Goal: Information Seeking & Learning: Find specific fact

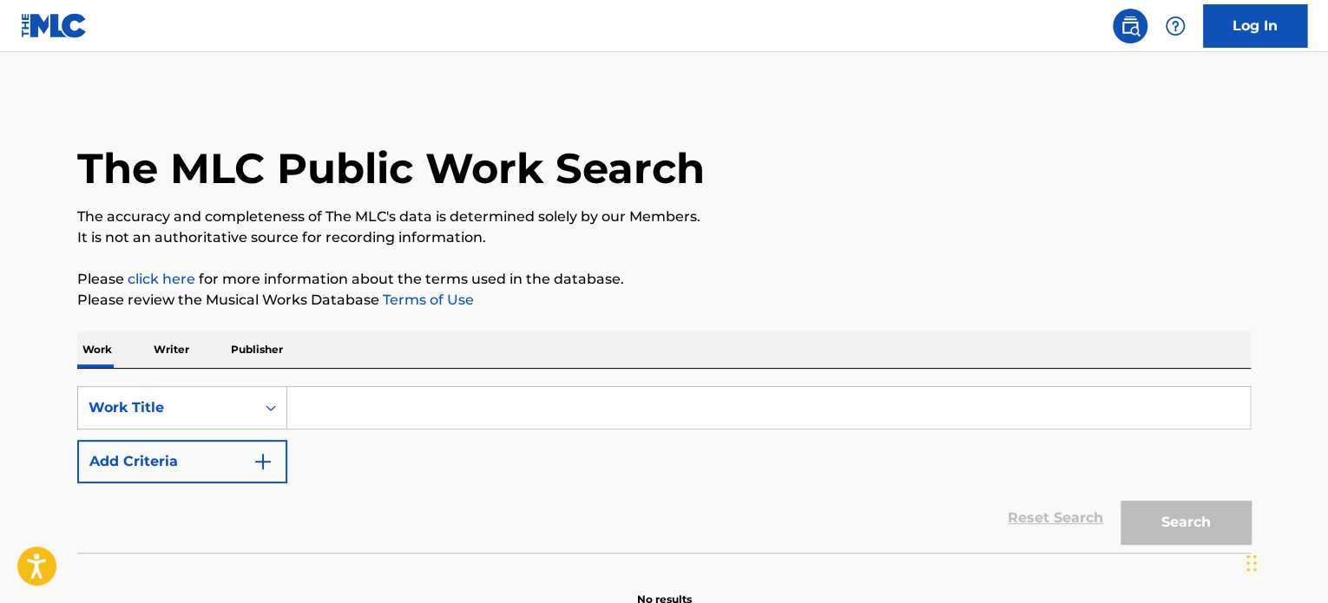
click at [329, 395] on input "Search Form" at bounding box center [768, 408] width 963 height 42
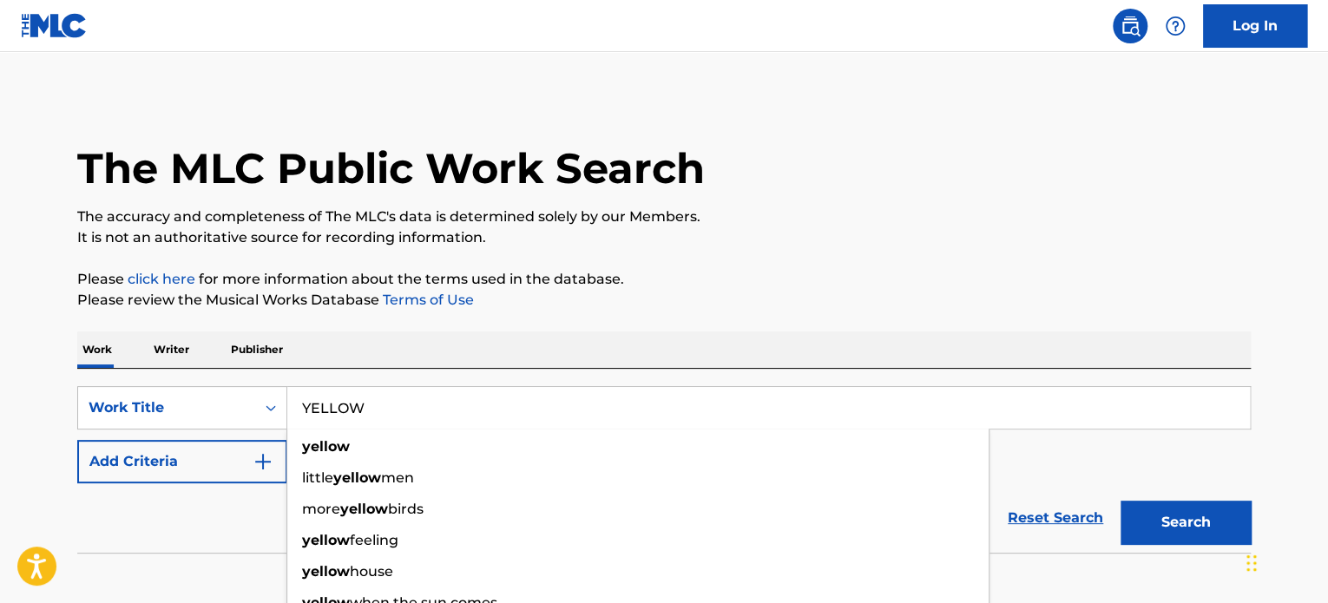
type input "YELLOW"
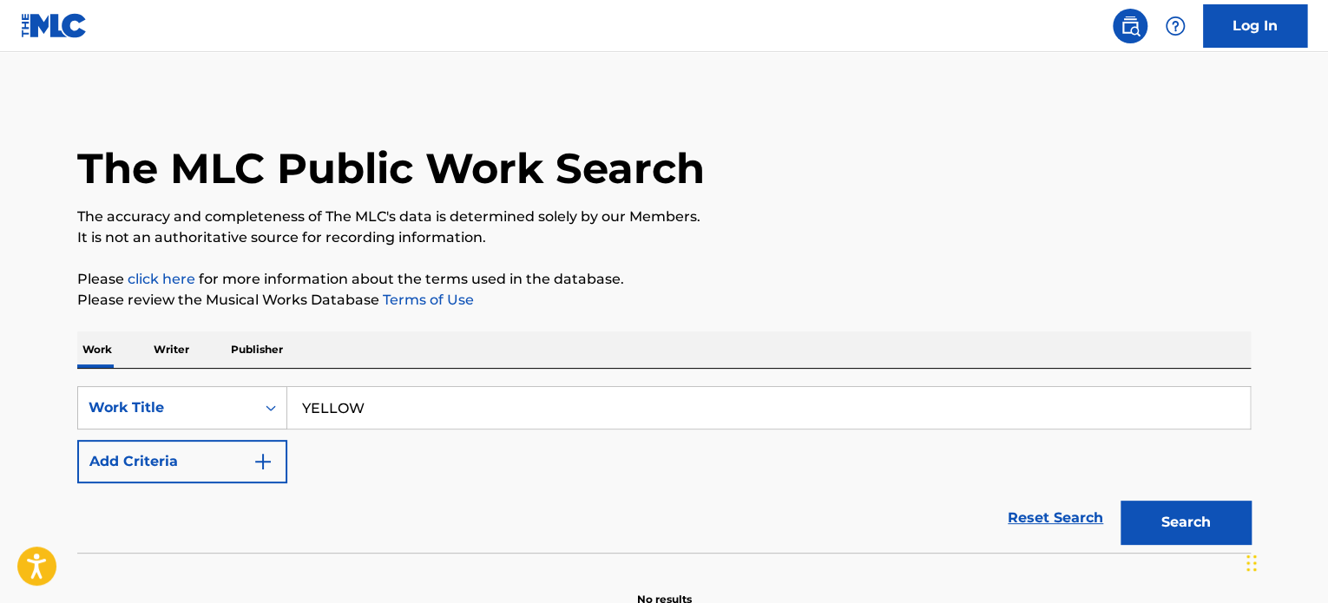
click at [185, 513] on div "Reset Search Search" at bounding box center [664, 518] width 1174 height 69
click at [241, 464] on button "Add Criteria" at bounding box center [182, 461] width 210 height 43
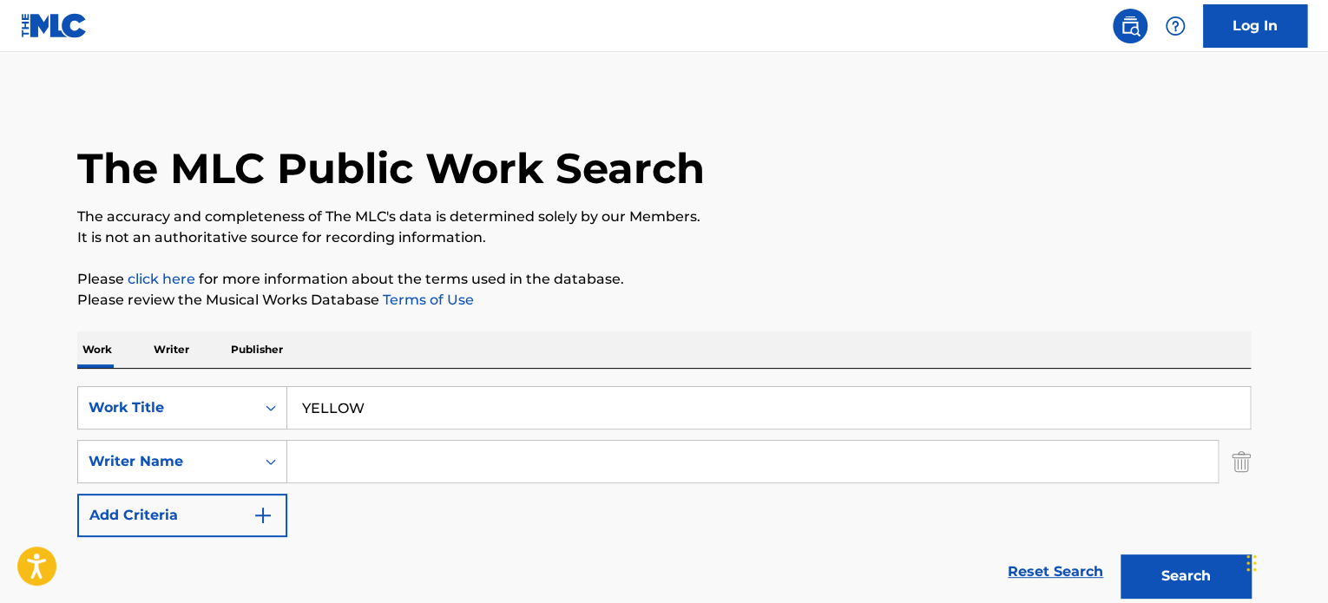
click at [318, 456] on input "Search Form" at bounding box center [752, 462] width 931 height 42
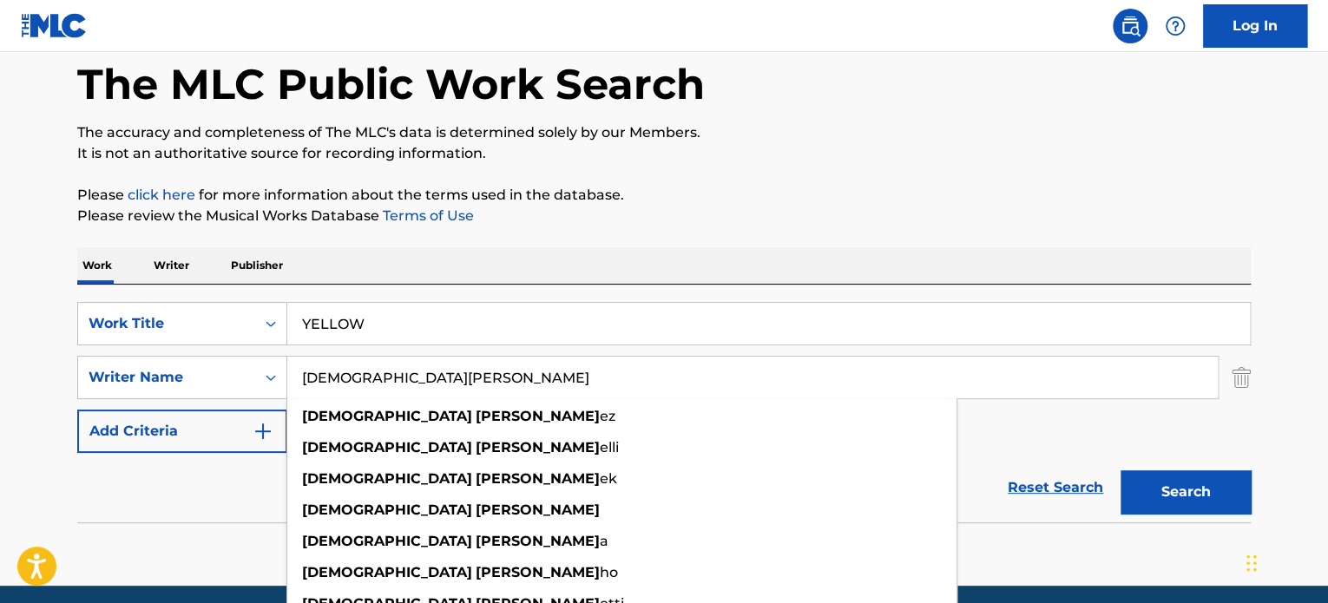
scroll to position [87, 0]
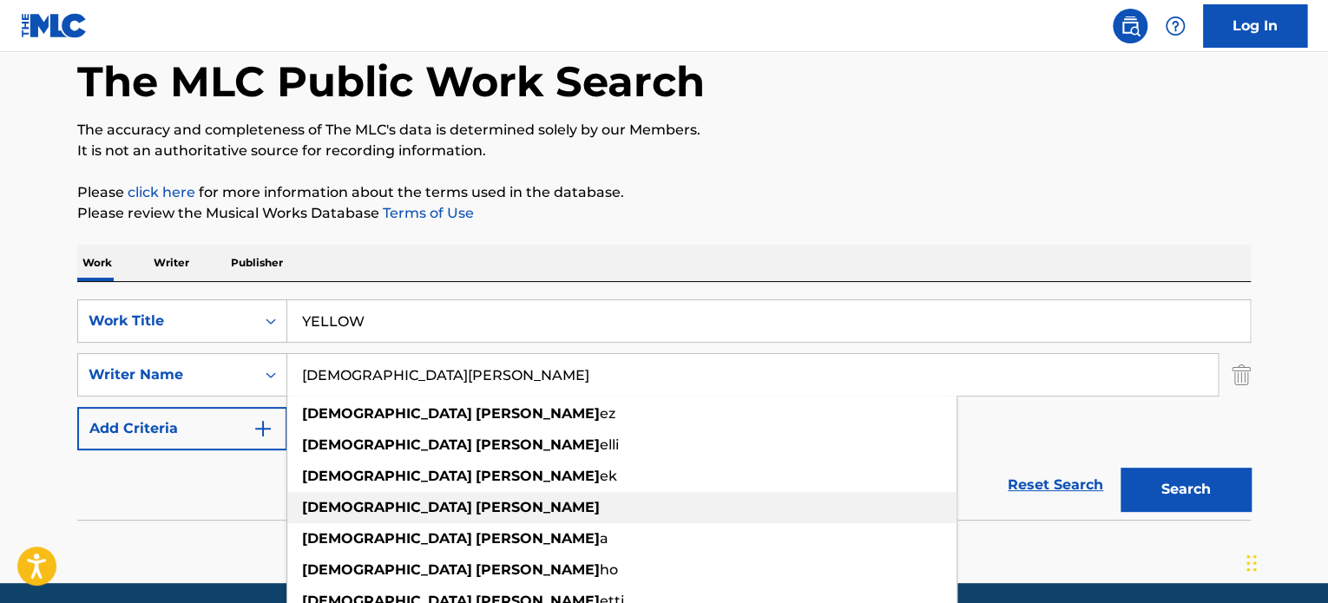
click at [476, 503] on strong "[PERSON_NAME]" at bounding box center [538, 507] width 124 height 16
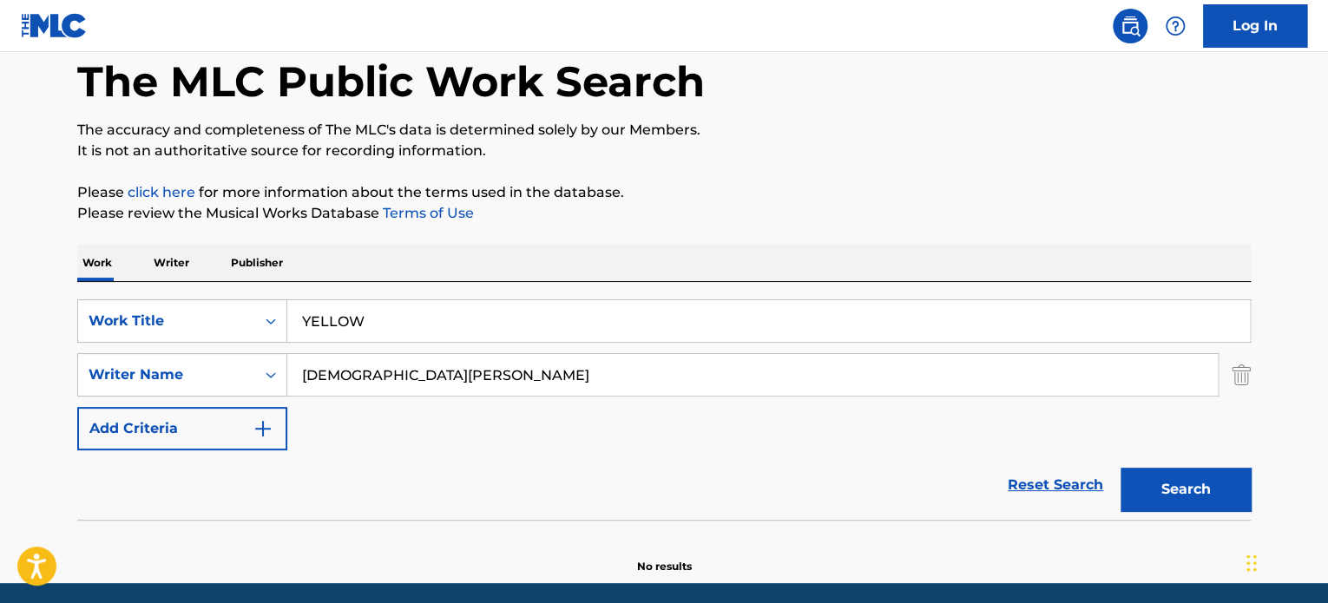
click at [1143, 487] on button "Search" at bounding box center [1186, 489] width 130 height 43
click at [0, 382] on main "The MLC Public Work Search The accuracy and completeness of The MLC's data is d…" at bounding box center [664, 274] width 1328 height 618
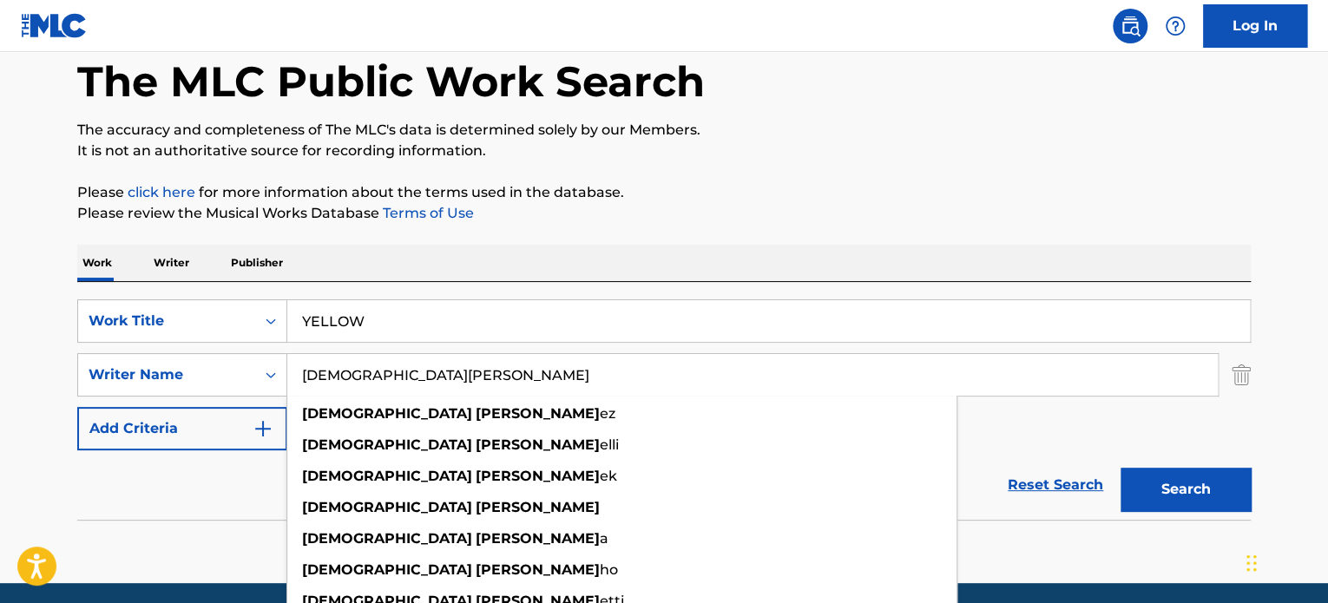
drag, startPoint x: 390, startPoint y: 369, endPoint x: 369, endPoint y: 372, distance: 21.1
click at [391, 370] on input "[DEMOGRAPHIC_DATA][PERSON_NAME]" at bounding box center [752, 375] width 931 height 42
drag, startPoint x: 292, startPoint y: 374, endPoint x: 300, endPoint y: 377, distance: 9.1
click at [294, 374] on input "[DEMOGRAPHIC_DATA][PERSON_NAME]" at bounding box center [752, 375] width 931 height 42
click at [310, 378] on input "[DEMOGRAPHIC_DATA][PERSON_NAME]" at bounding box center [752, 375] width 931 height 42
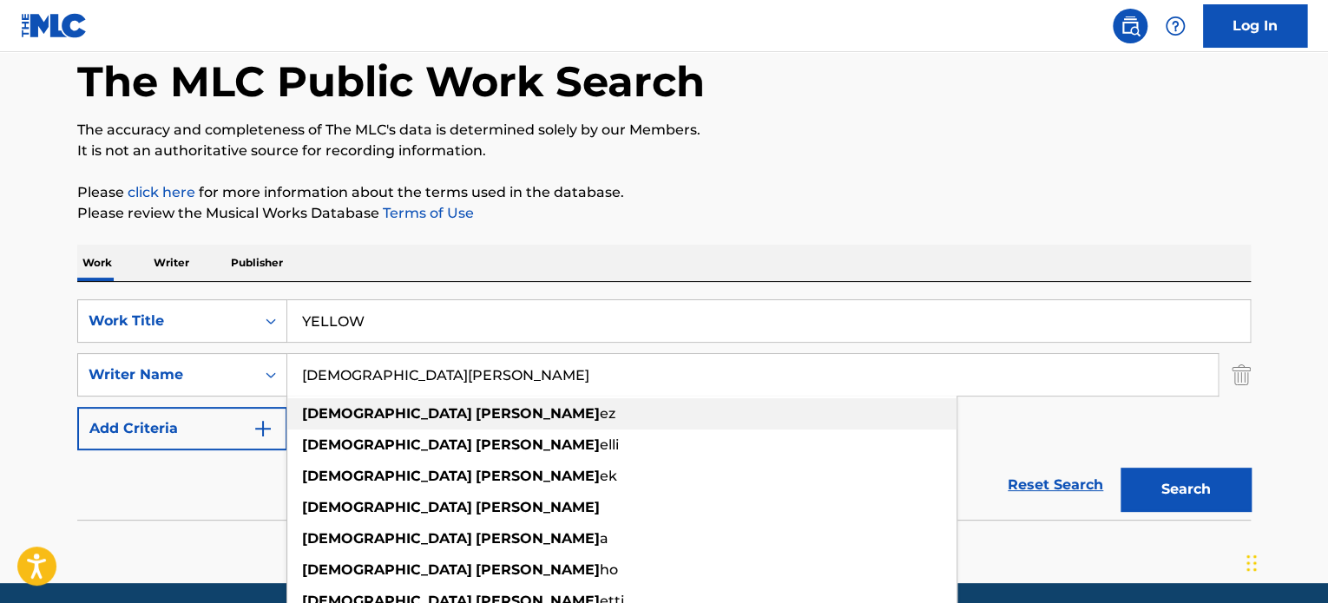
drag, startPoint x: 310, startPoint y: 378, endPoint x: 688, endPoint y: 422, distance: 380.2
click at [741, 396] on div "[DEMOGRAPHIC_DATA][PERSON_NAME] [PERSON_NAME] ez [PERSON_NAME] elli [DEMOGRAPHI…" at bounding box center [752, 375] width 931 height 42
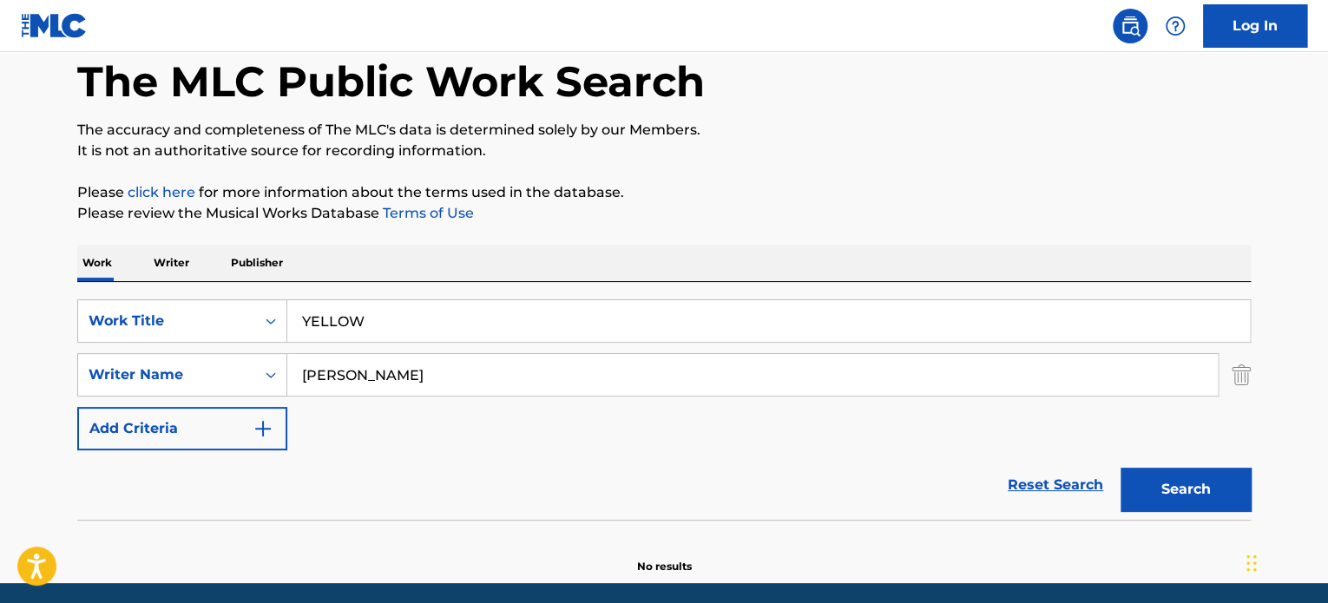
click at [1121, 468] on button "Search" at bounding box center [1186, 489] width 130 height 43
click at [466, 393] on input "[PERSON_NAME]" at bounding box center [752, 375] width 931 height 42
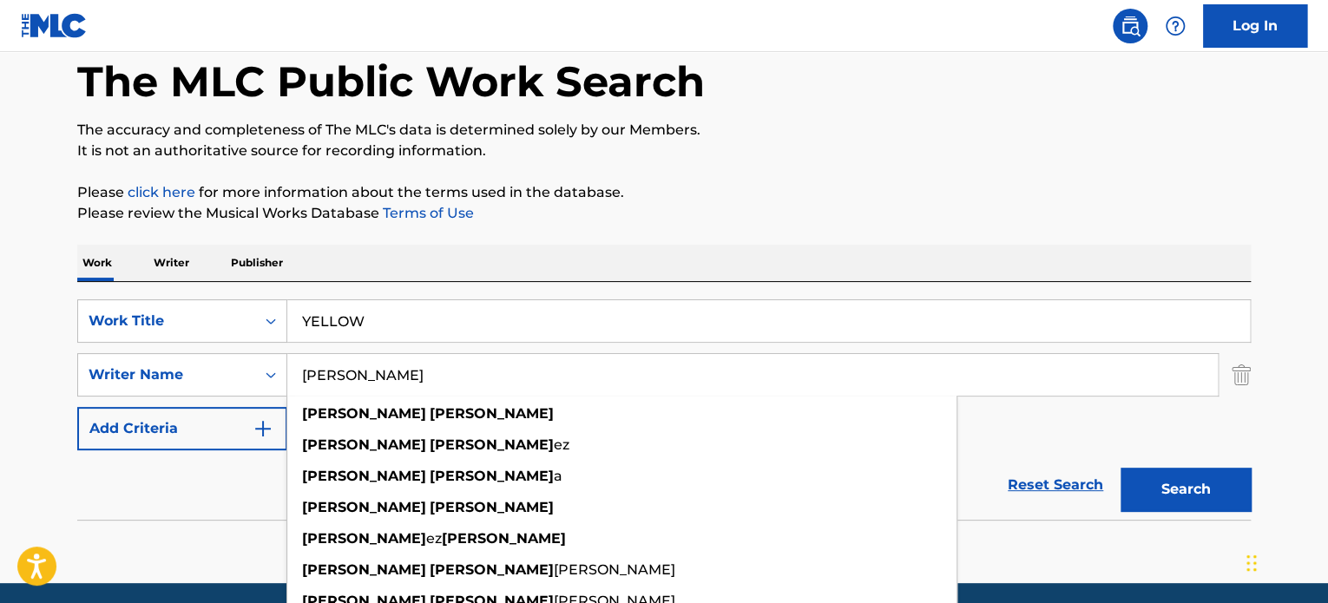
click at [1121, 468] on button "Search" at bounding box center [1186, 489] width 130 height 43
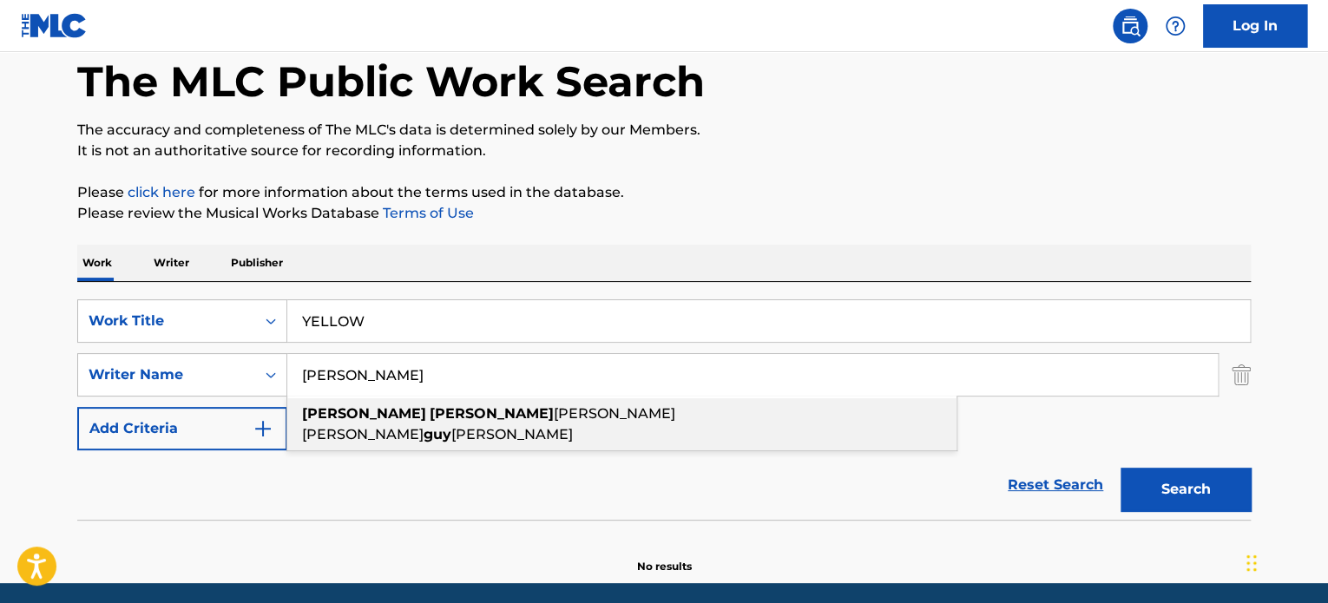
click at [552, 415] on span "[PERSON_NAME] [PERSON_NAME]" at bounding box center [488, 423] width 373 height 37
type input "[PERSON_NAME] [PERSON_NAME] [PERSON_NAME] [PERSON_NAME]"
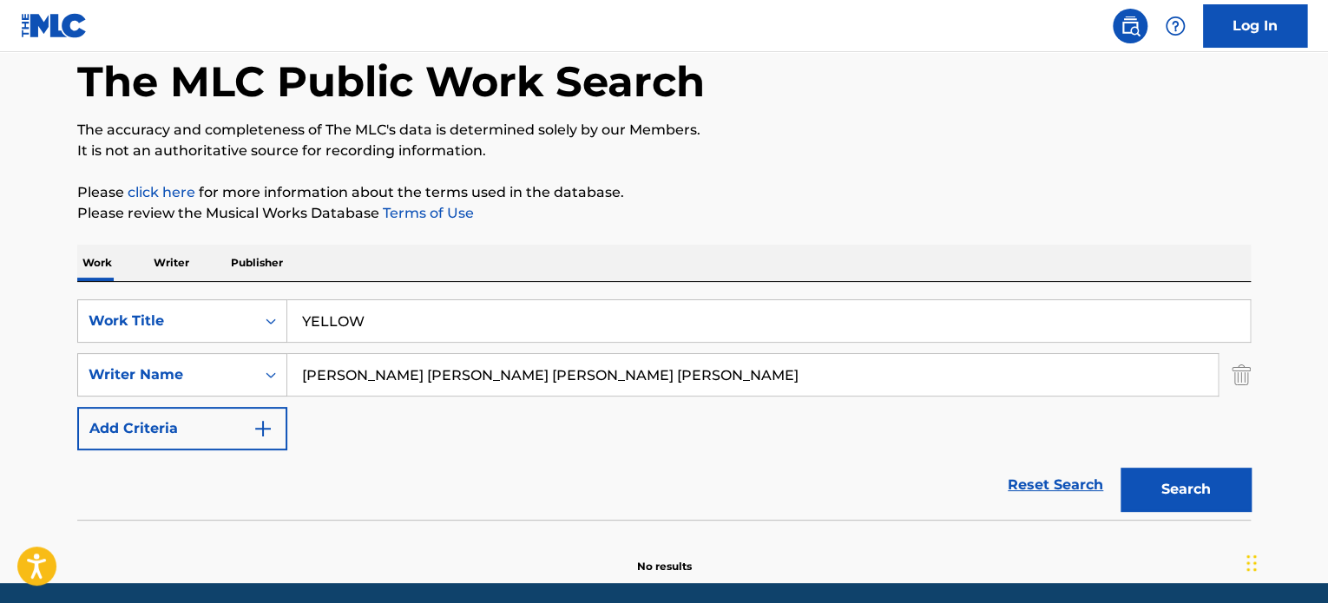
click at [1191, 492] on button "Search" at bounding box center [1186, 489] width 130 height 43
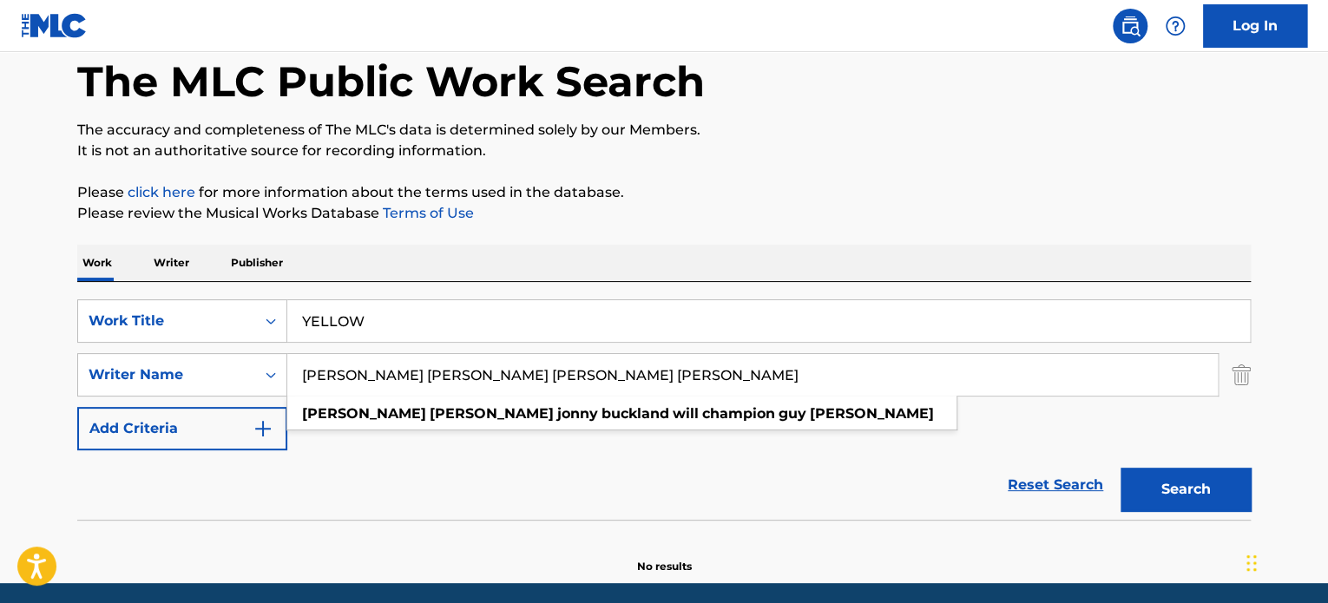
drag, startPoint x: 389, startPoint y: 374, endPoint x: 478, endPoint y: 379, distance: 89.6
click at [478, 379] on input "[PERSON_NAME] [PERSON_NAME] [PERSON_NAME] [PERSON_NAME]" at bounding box center [752, 375] width 931 height 42
click at [399, 375] on input "[PERSON_NAME] [PERSON_NAME] [PERSON_NAME] [PERSON_NAME]" at bounding box center [752, 375] width 931 height 42
drag, startPoint x: 389, startPoint y: 374, endPoint x: 497, endPoint y: 383, distance: 108.0
click at [497, 383] on input "[PERSON_NAME] [PERSON_NAME] [PERSON_NAME] [PERSON_NAME]" at bounding box center [752, 375] width 931 height 42
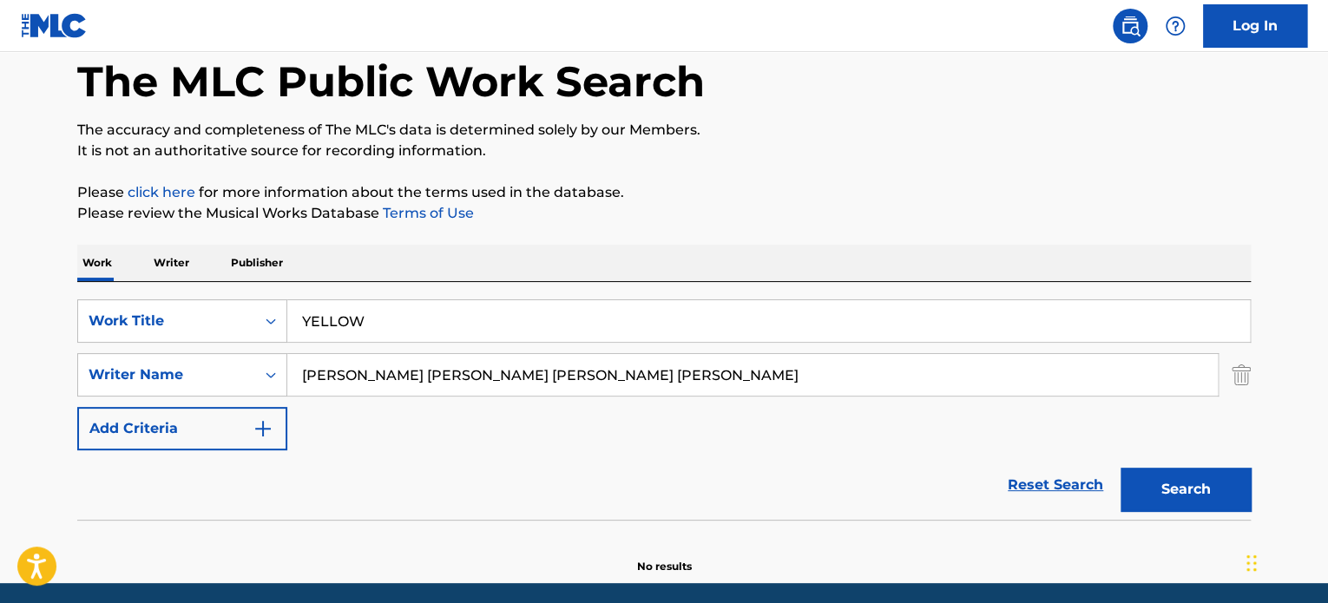
click at [227, 444] on button "Add Criteria" at bounding box center [182, 428] width 210 height 43
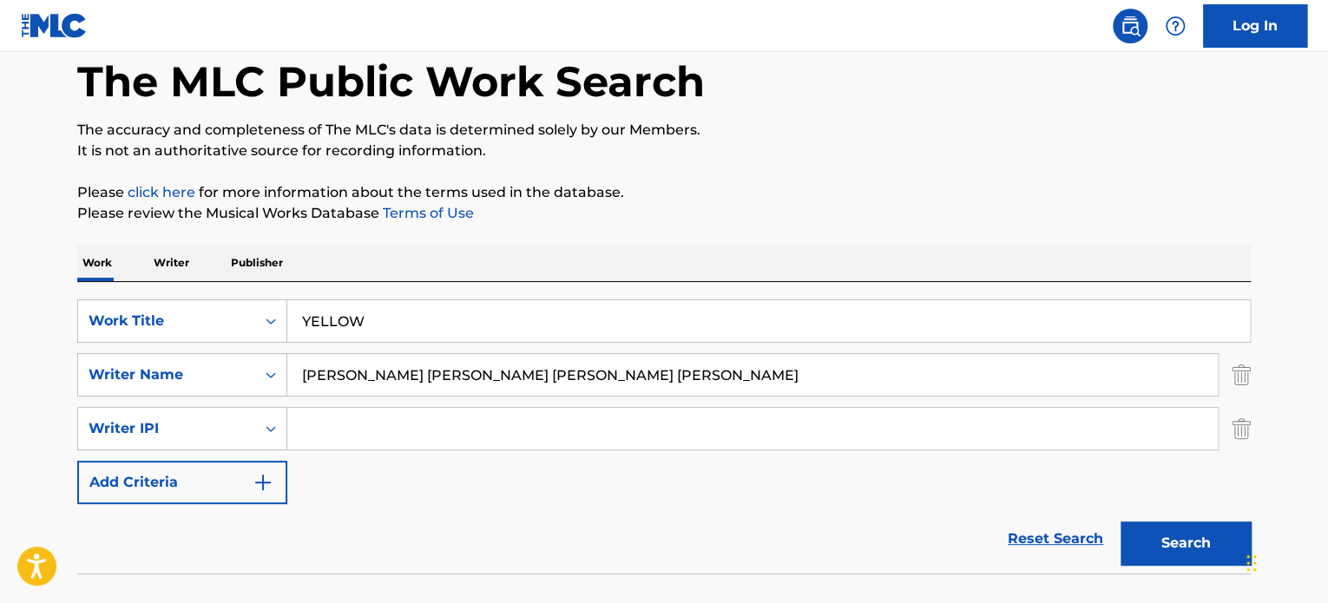
drag, startPoint x: 316, startPoint y: 437, endPoint x: 300, endPoint y: 503, distance: 68.0
click at [300, 503] on div "SearchWithCriteria995db82b-4597-411c-8b2e-3f944179d381 Work Title YELLOW Search…" at bounding box center [664, 402] width 1174 height 205
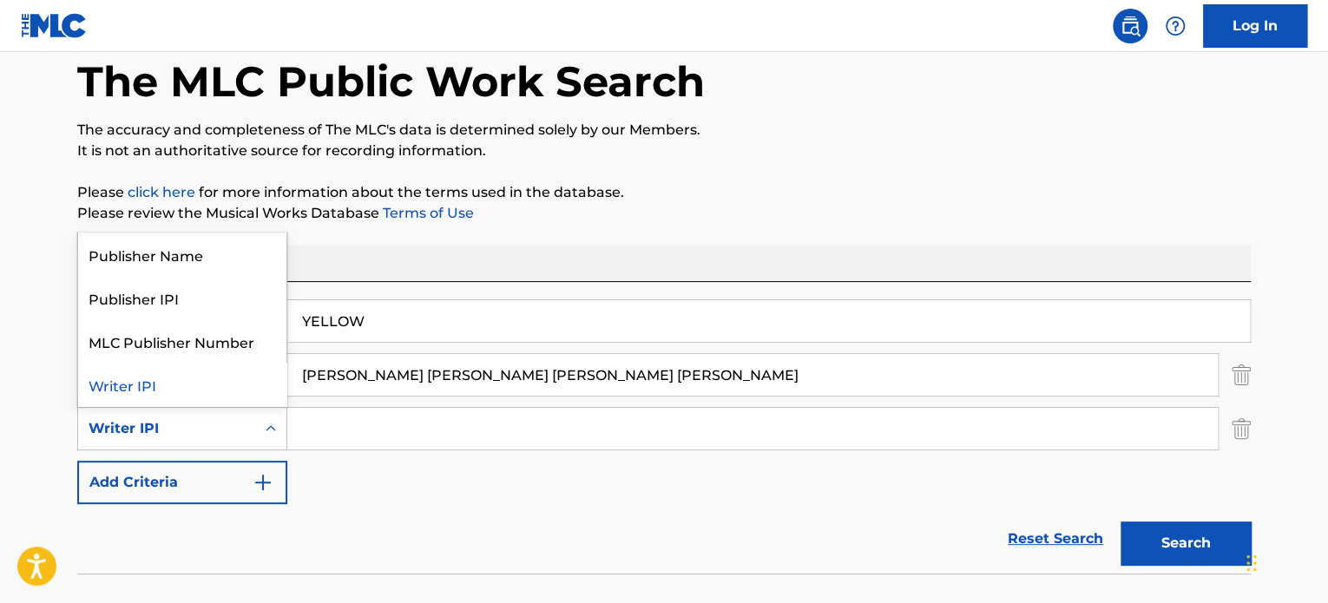
click at [264, 436] on icon "Search Form" at bounding box center [270, 428] width 17 height 17
click at [208, 263] on div "Publisher Name" at bounding box center [182, 254] width 208 height 43
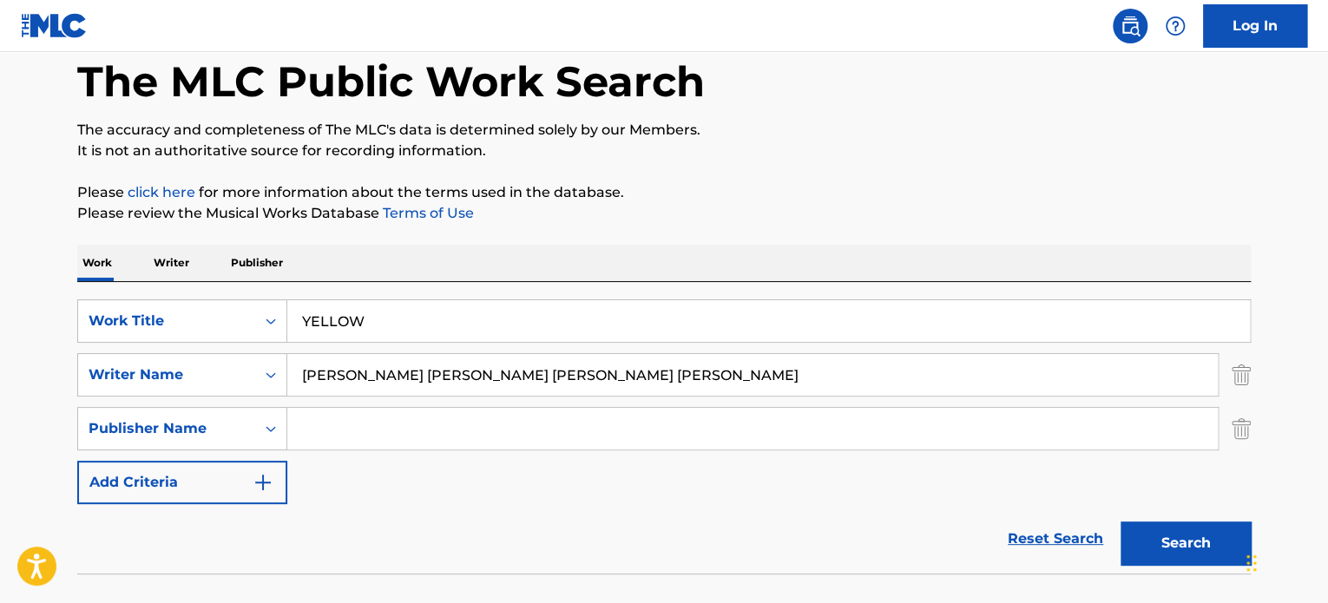
drag, startPoint x: 1240, startPoint y: 425, endPoint x: 1241, endPoint y: 399, distance: 25.2
click at [1241, 423] on img "Search Form" at bounding box center [1241, 428] width 19 height 43
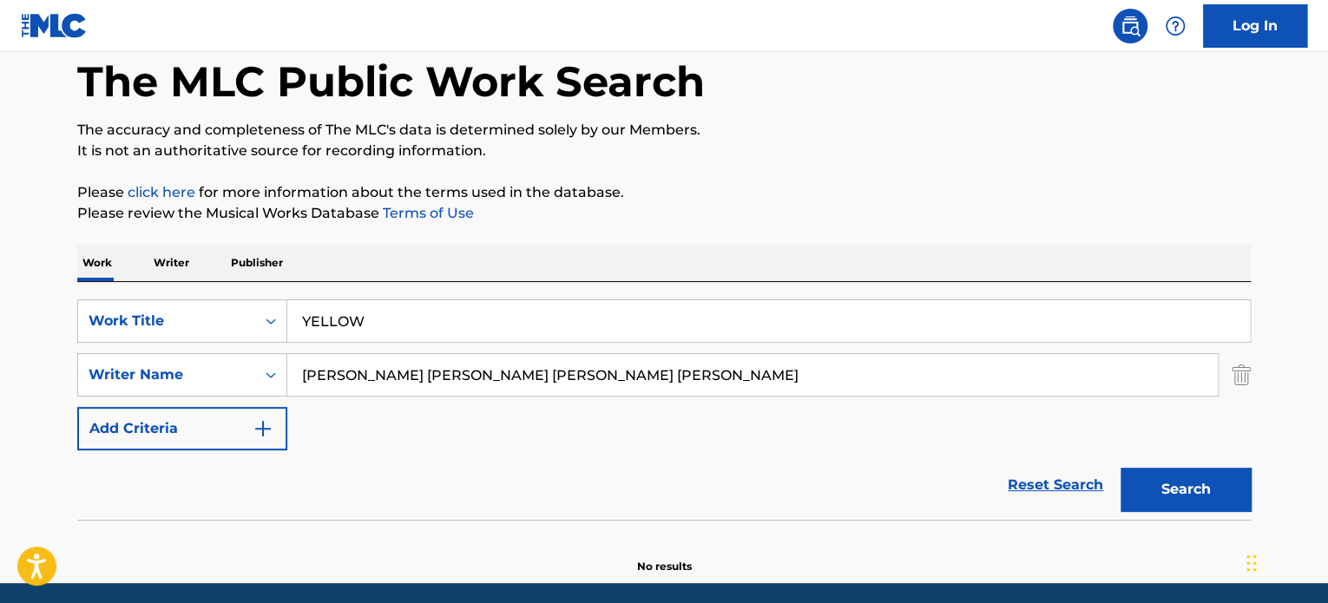
click at [1241, 381] on img "Search Form" at bounding box center [1241, 374] width 19 height 43
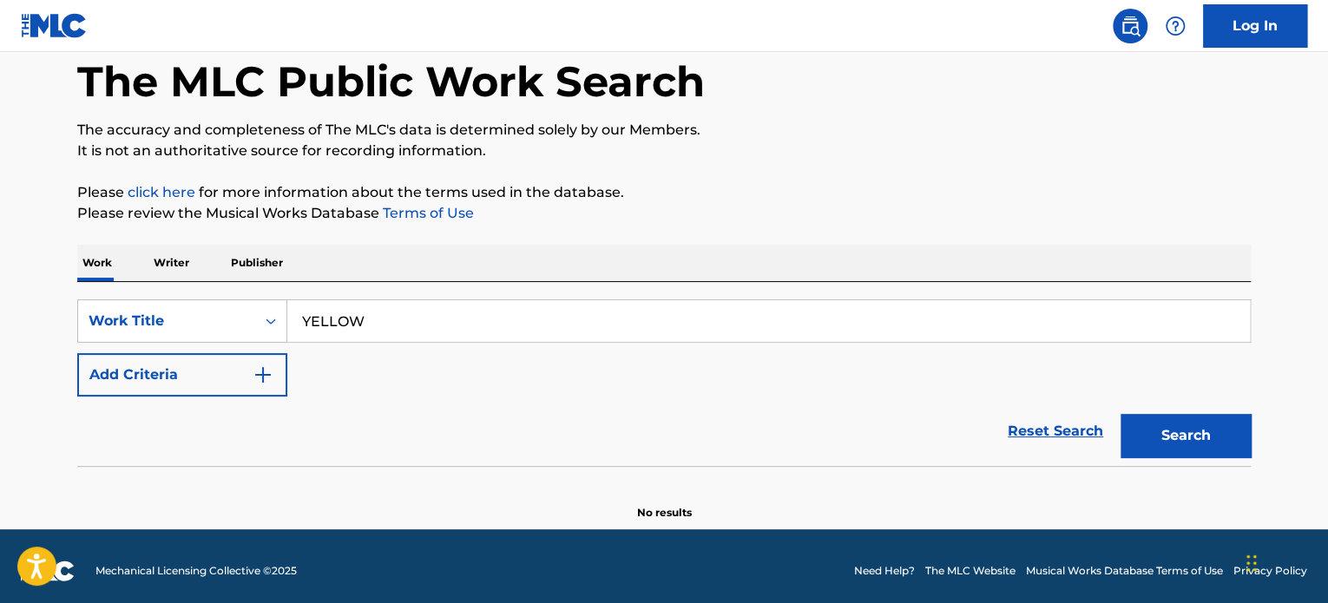
click at [181, 267] on p "Writer" at bounding box center [171, 263] width 46 height 36
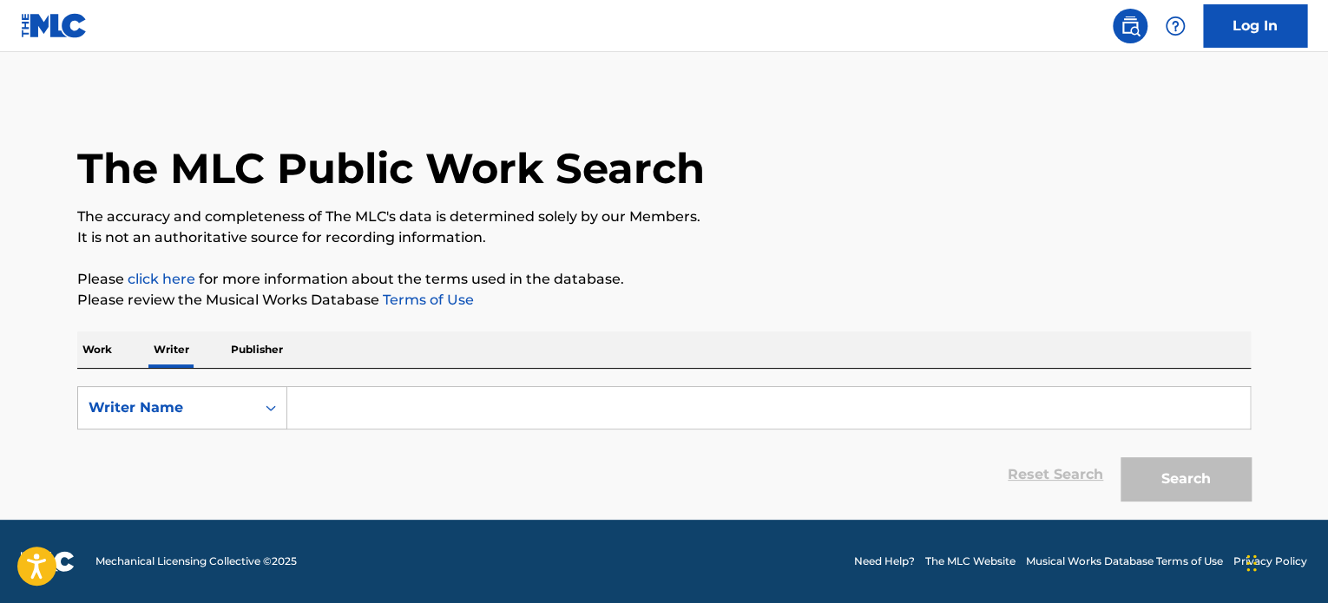
click at [401, 401] on input "Search Form" at bounding box center [768, 408] width 963 height 42
click at [84, 339] on p "Work" at bounding box center [97, 350] width 40 height 36
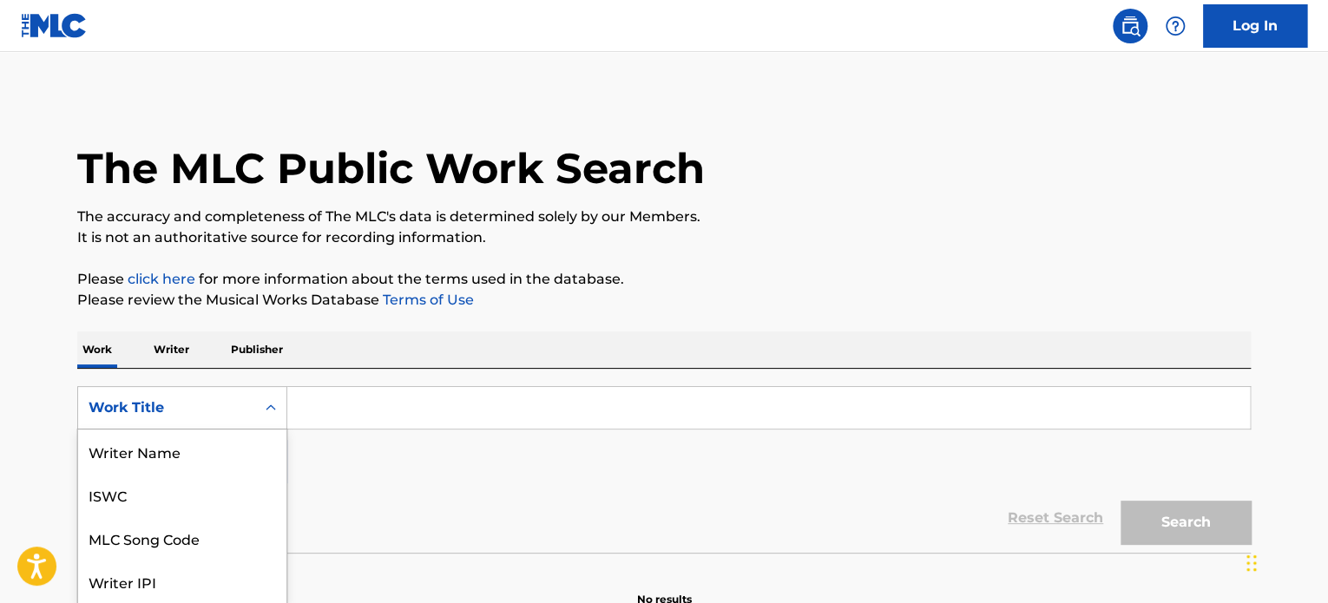
scroll to position [87, 0]
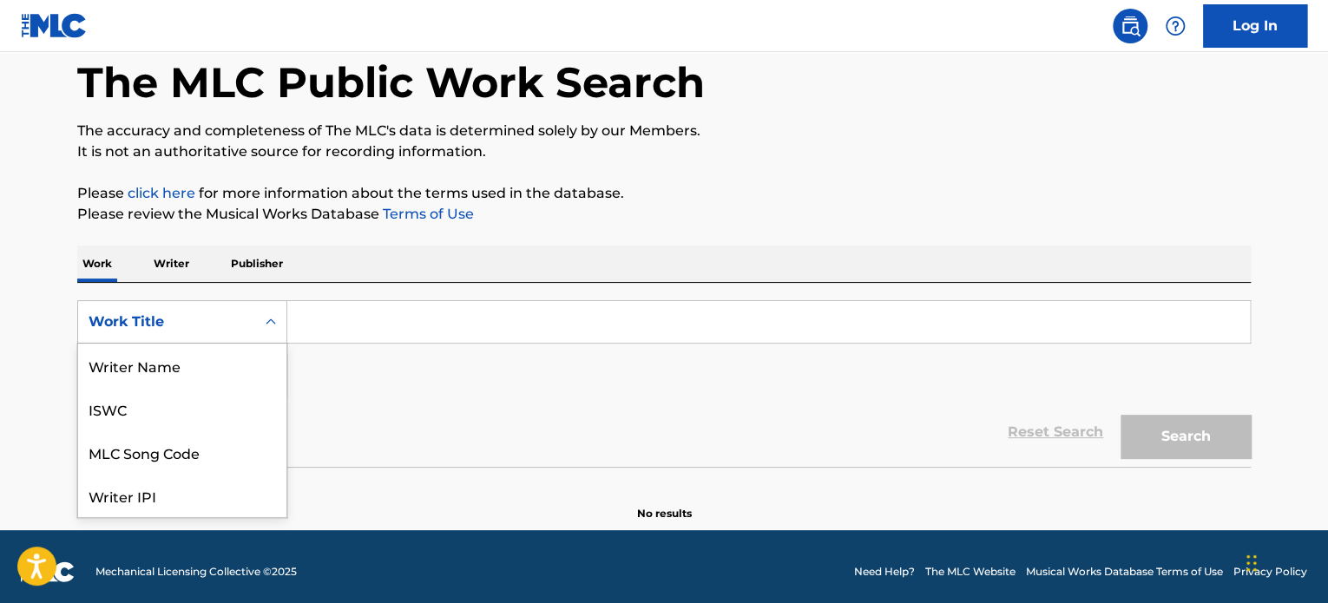
click at [274, 344] on div "8 results available. Use Up and Down to choose options, press Enter to select t…" at bounding box center [182, 321] width 210 height 43
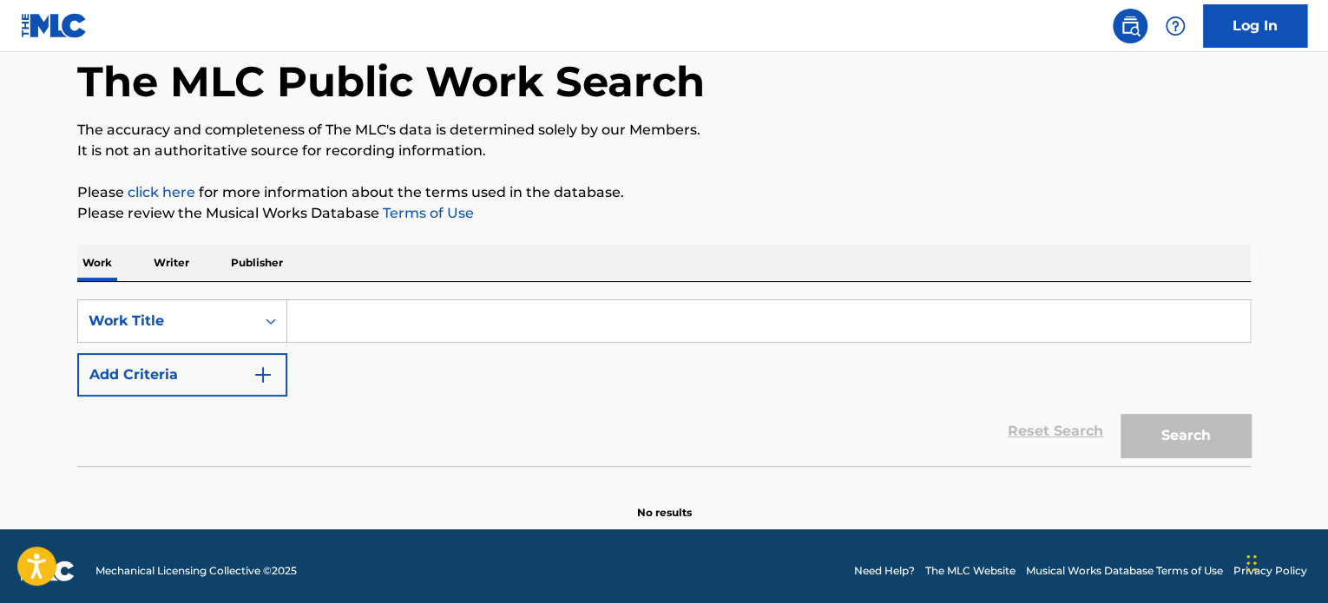
click at [280, 314] on div "Search Form" at bounding box center [270, 321] width 31 height 31
click at [255, 322] on div "Search Form" at bounding box center [270, 321] width 31 height 31
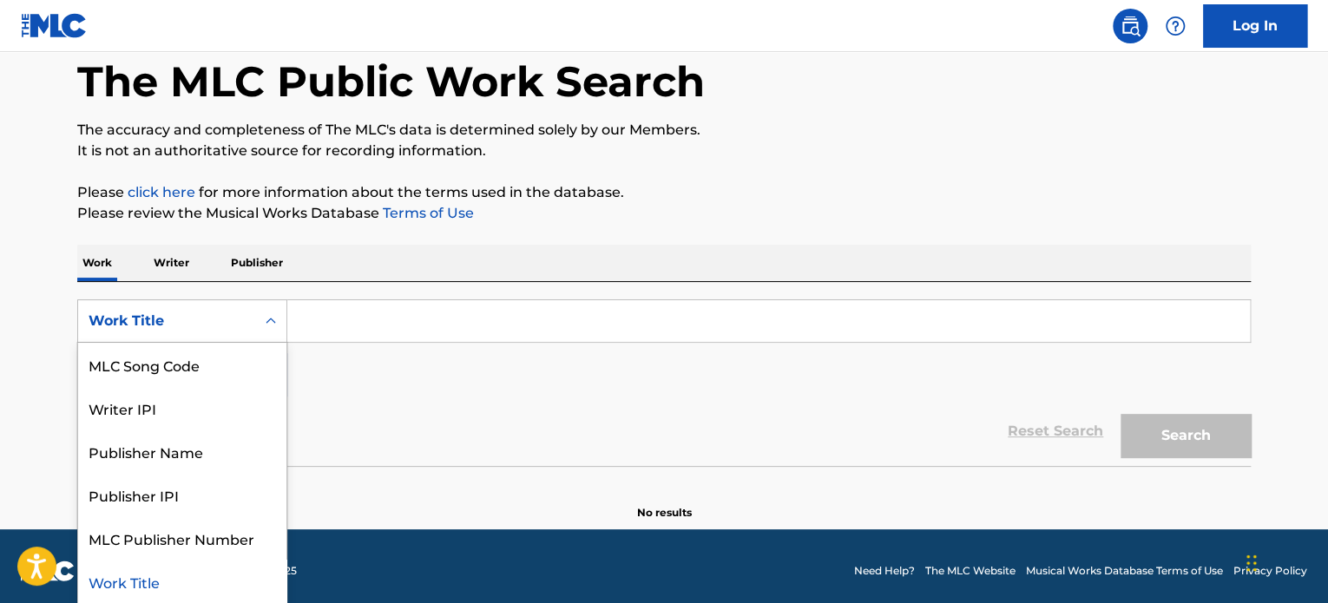
click at [273, 328] on icon "Search Form" at bounding box center [270, 321] width 17 height 17
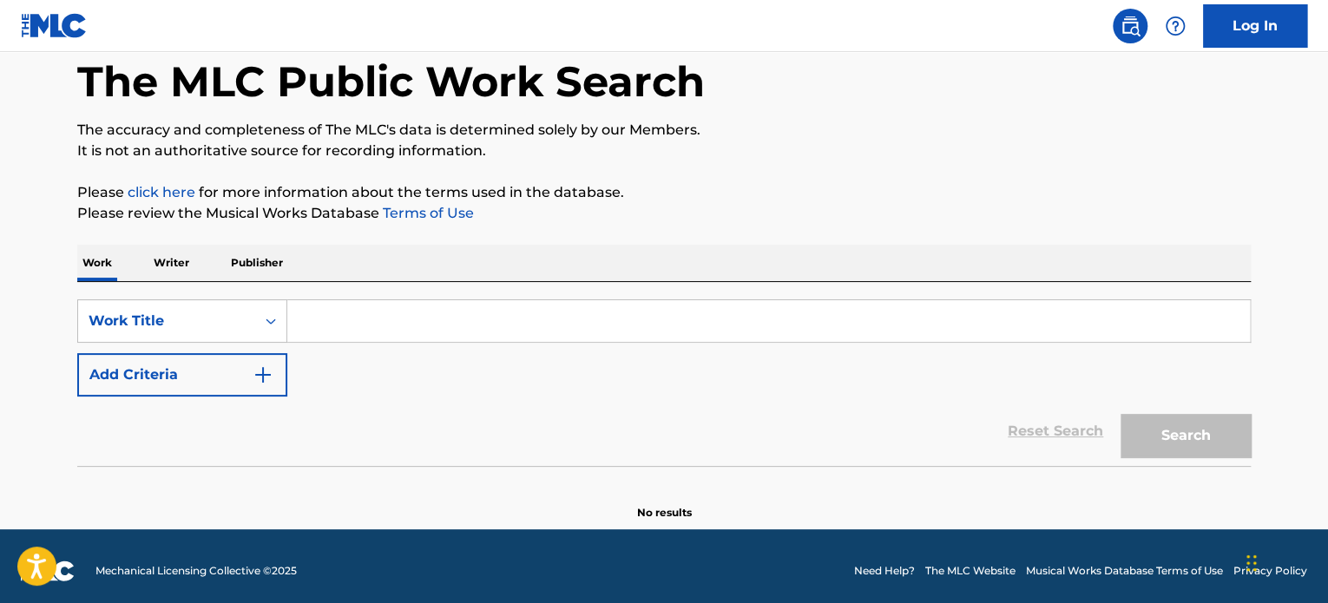
click at [300, 323] on input "Search Form" at bounding box center [768, 321] width 963 height 42
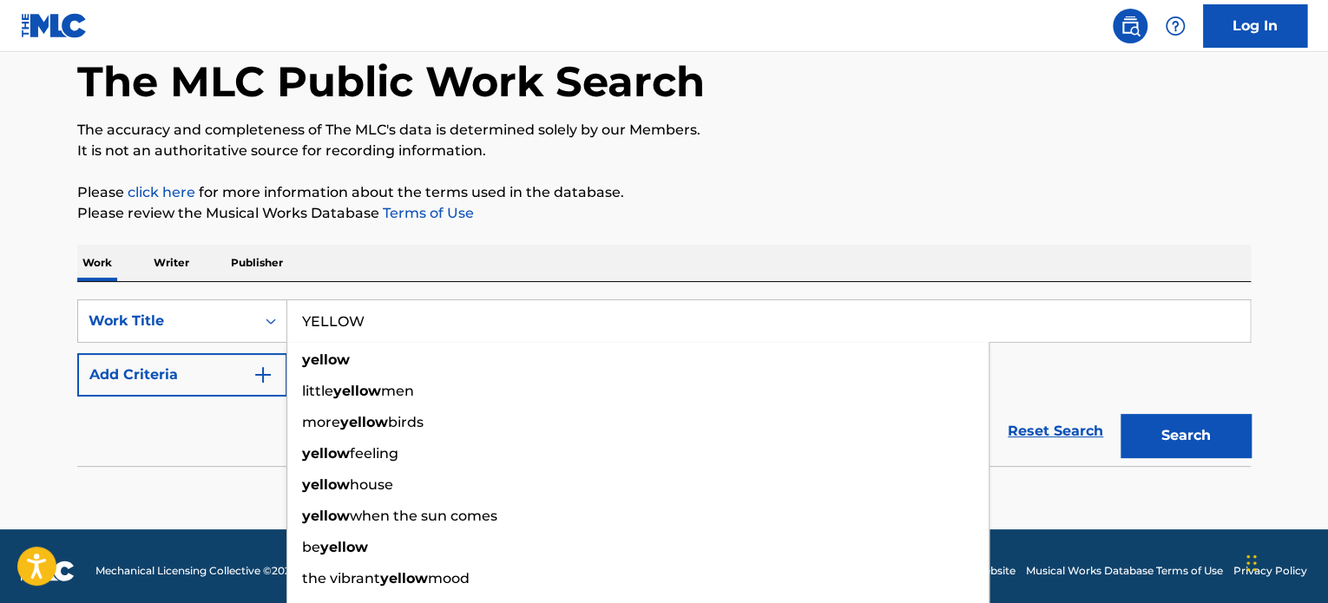
type input "YELLOW"
click at [165, 256] on p "Writer" at bounding box center [171, 263] width 46 height 36
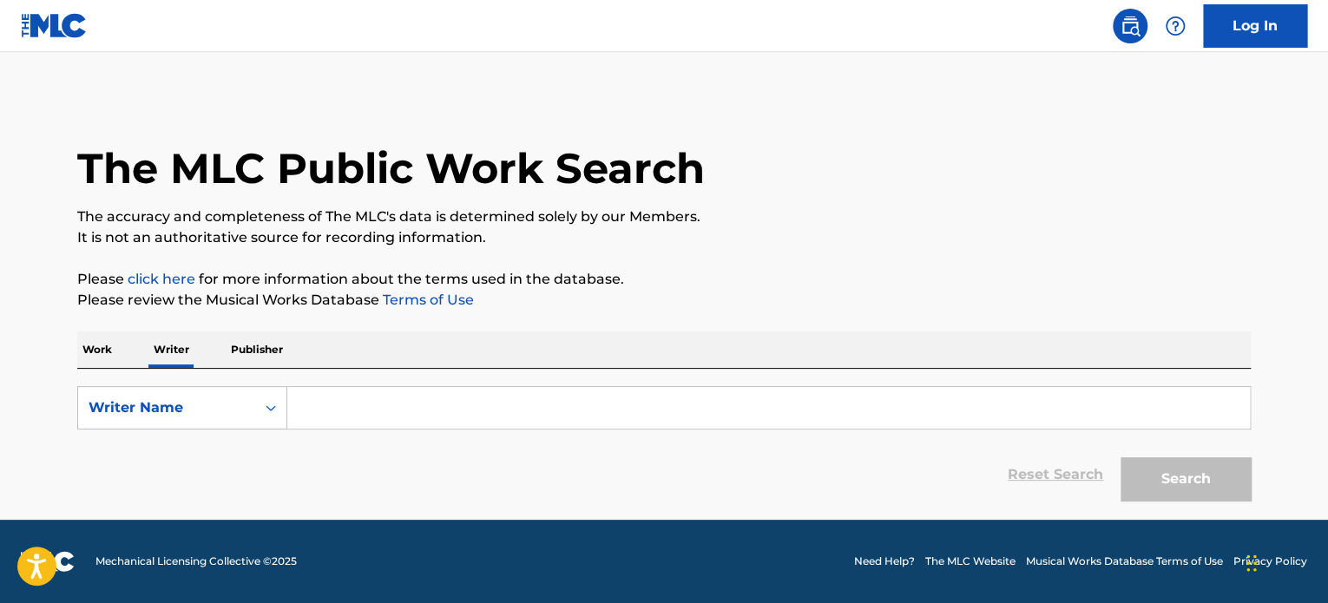
click at [376, 417] on input "Search Form" at bounding box center [768, 408] width 963 height 42
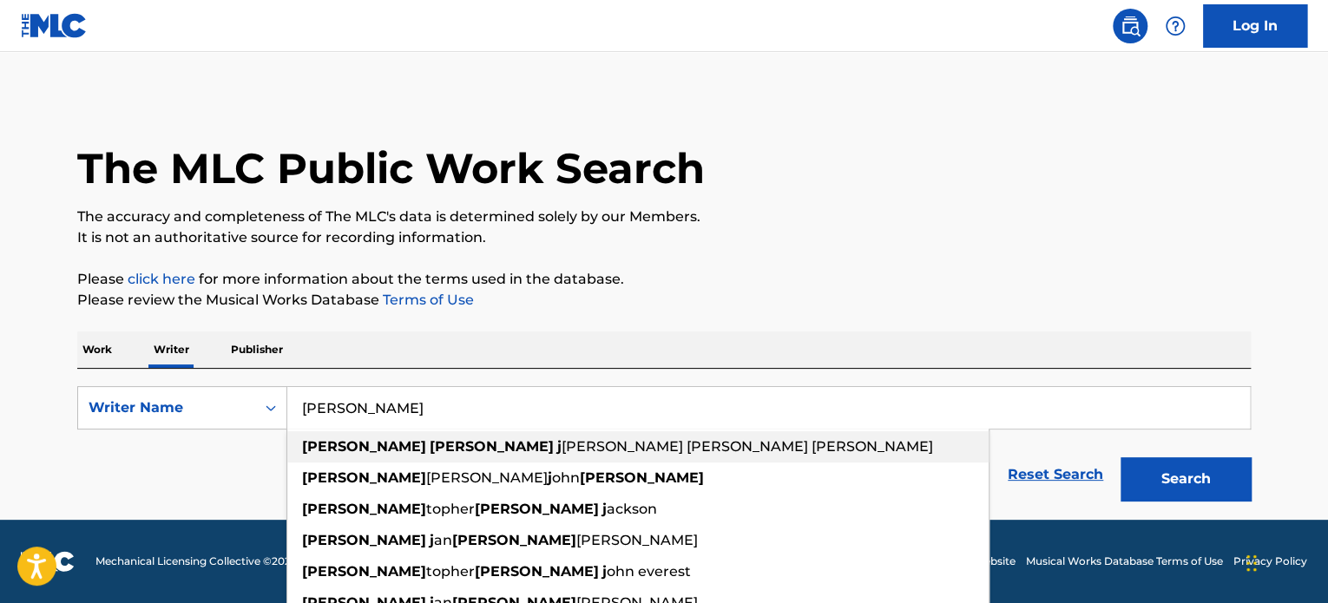
click at [562, 451] on span "[PERSON_NAME] [PERSON_NAME] [PERSON_NAME]" at bounding box center [748, 446] width 372 height 16
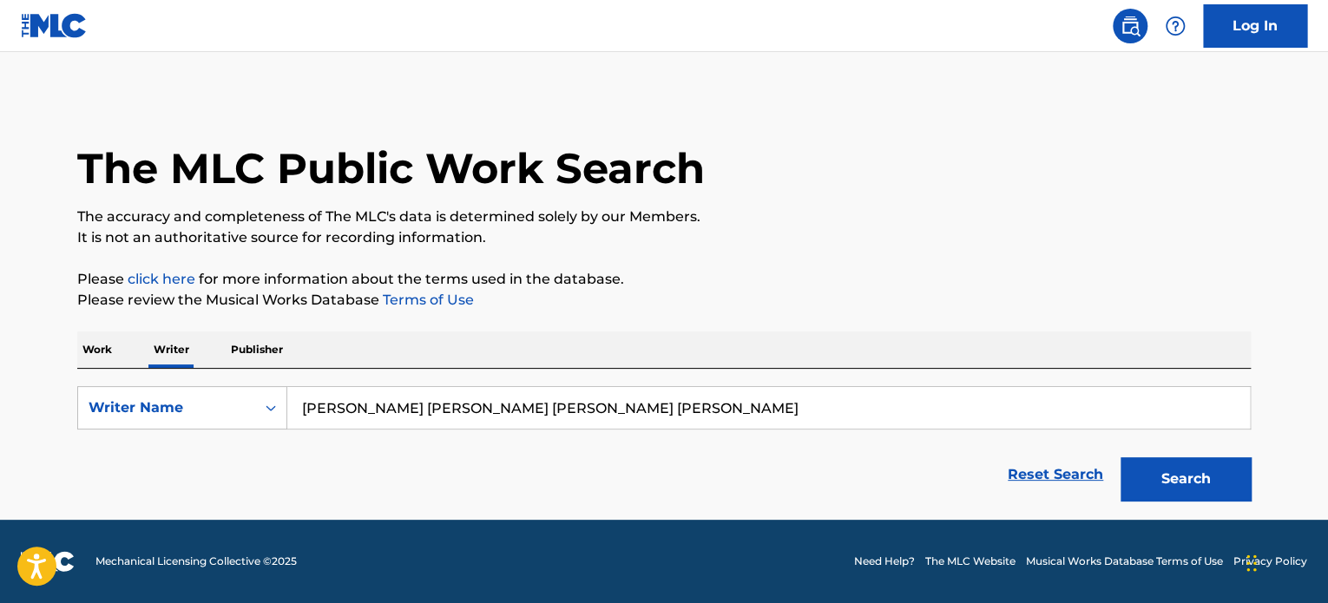
click at [1167, 469] on button "Search" at bounding box center [1186, 479] width 130 height 43
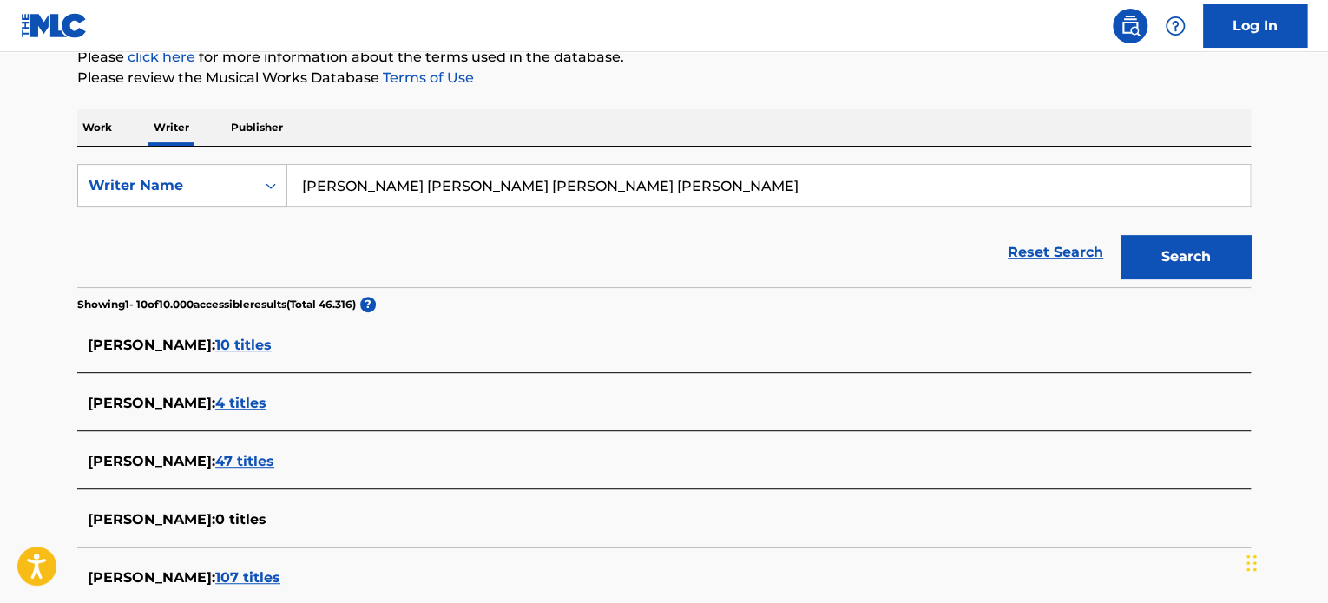
scroll to position [87, 0]
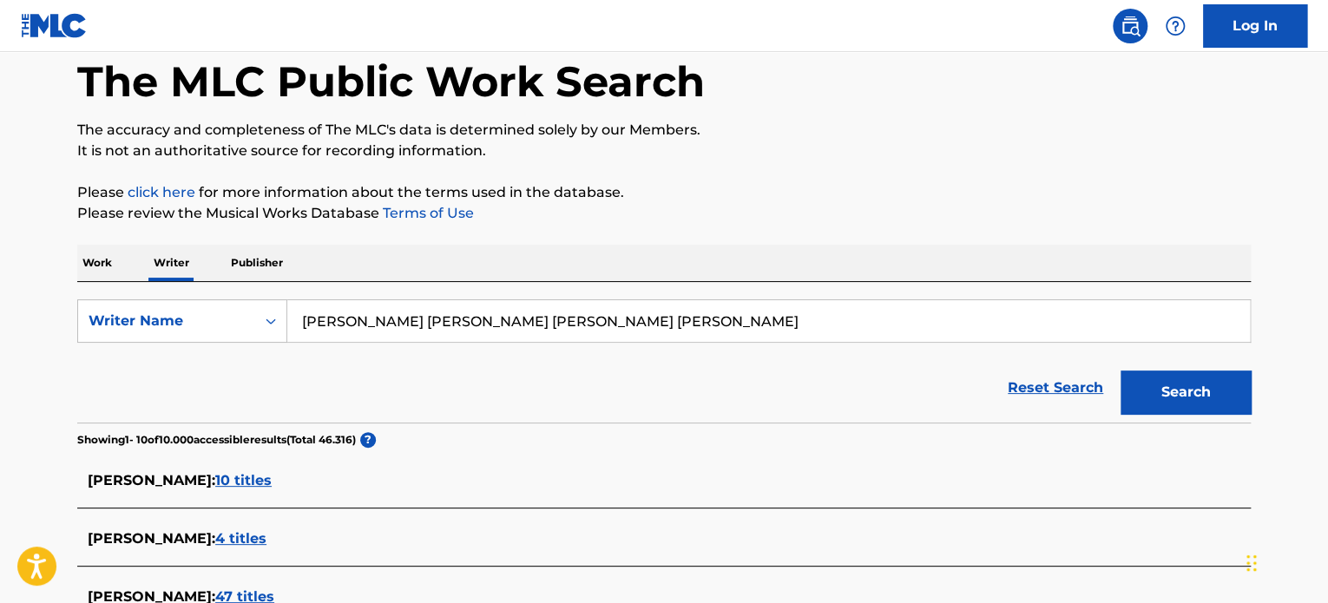
drag, startPoint x: 385, startPoint y: 319, endPoint x: 1276, endPoint y: 322, distance: 890.8
click at [1276, 322] on main "The MLC Public Work Search The accuracy and completeness of The MLC's data is d…" at bounding box center [664, 553] width 1328 height 1176
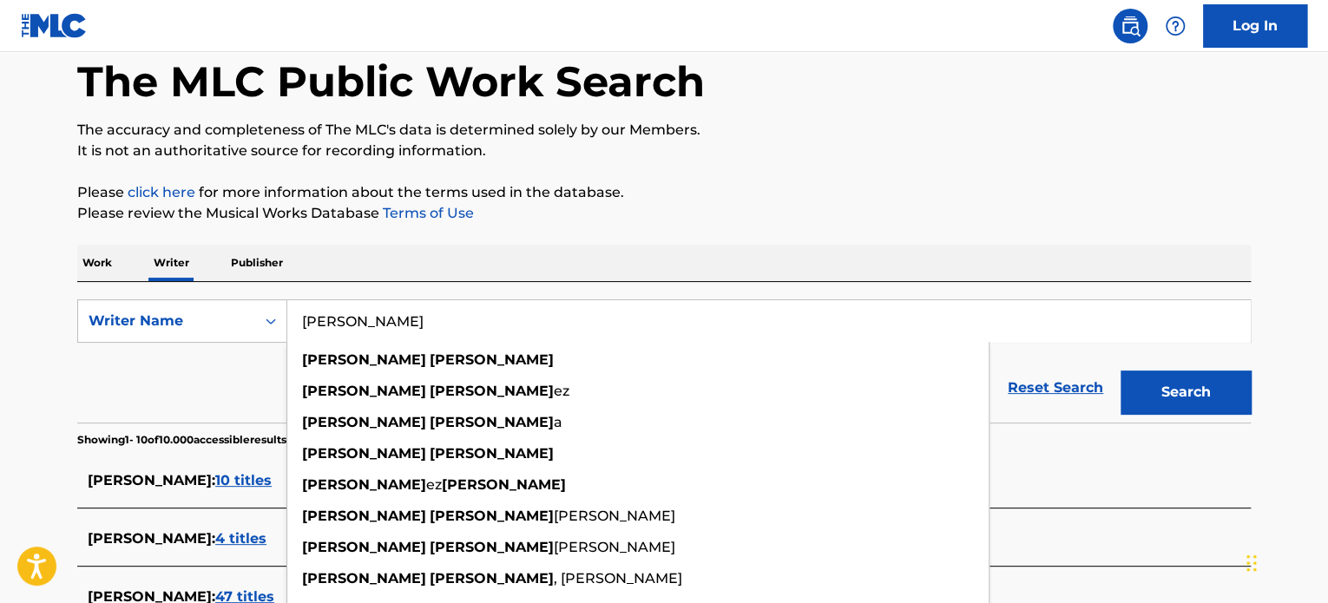
type input "[PERSON_NAME]"
click at [1121, 371] on button "Search" at bounding box center [1186, 392] width 130 height 43
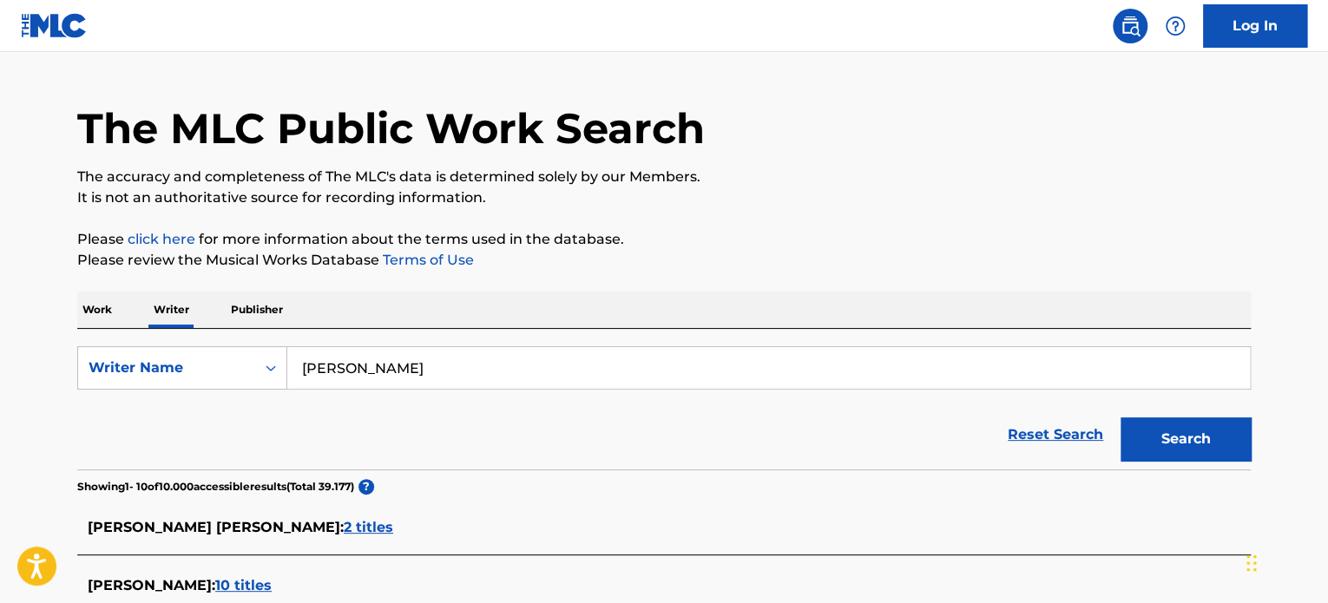
scroll to position [0, 0]
